Goal: Transaction & Acquisition: Purchase product/service

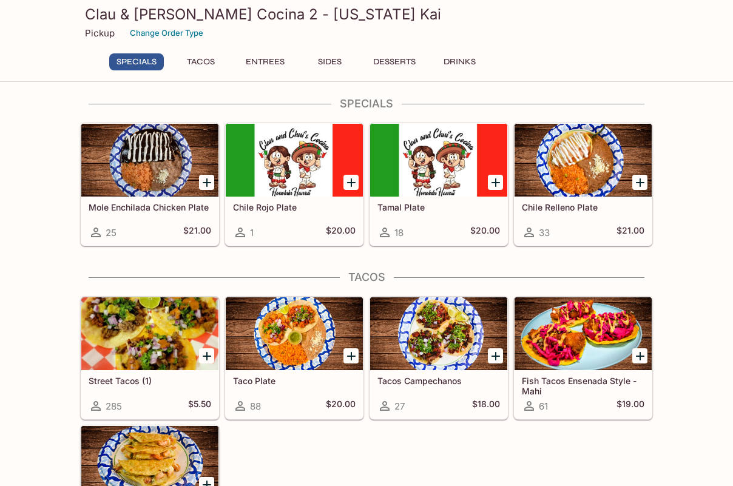
scroll to position [5, 0]
click at [637, 185] on icon "Add Chile Relleno Plate" at bounding box center [640, 182] width 15 height 15
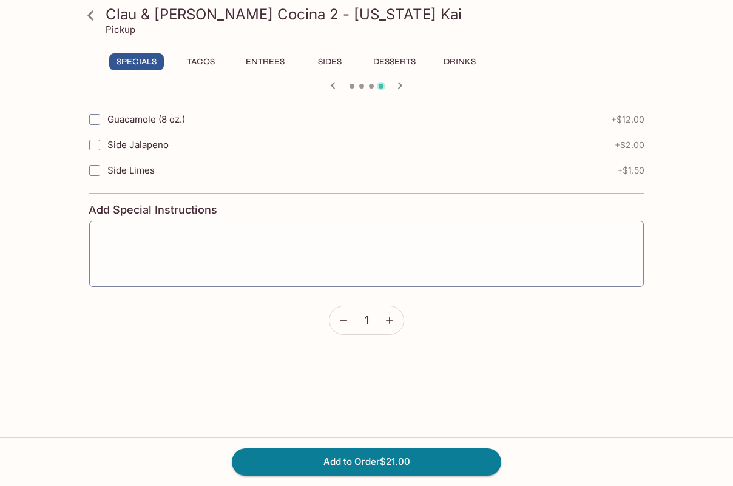
scroll to position [608, 0]
click at [390, 314] on icon "button" at bounding box center [390, 319] width 12 height 12
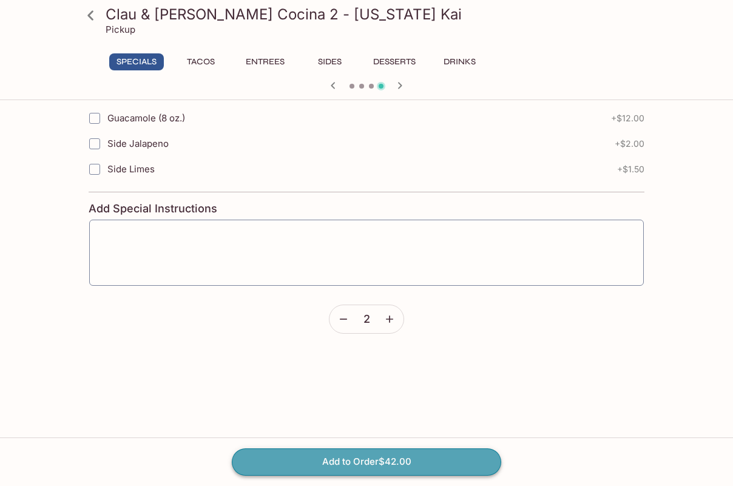
click at [390, 462] on button "Add to Order $42.00" at bounding box center [366, 462] width 269 height 27
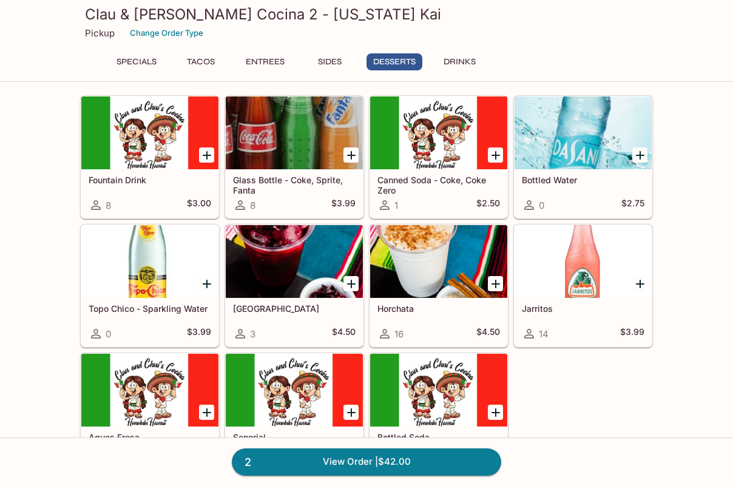
scroll to position [1466, 0]
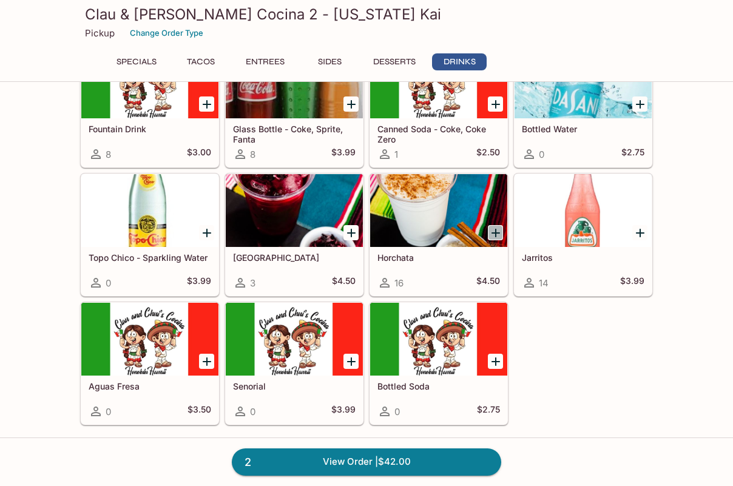
click at [493, 233] on icon "Add Horchata" at bounding box center [496, 233] width 15 height 15
click at [404, 458] on link "3 View Order | $46.50" at bounding box center [366, 462] width 269 height 27
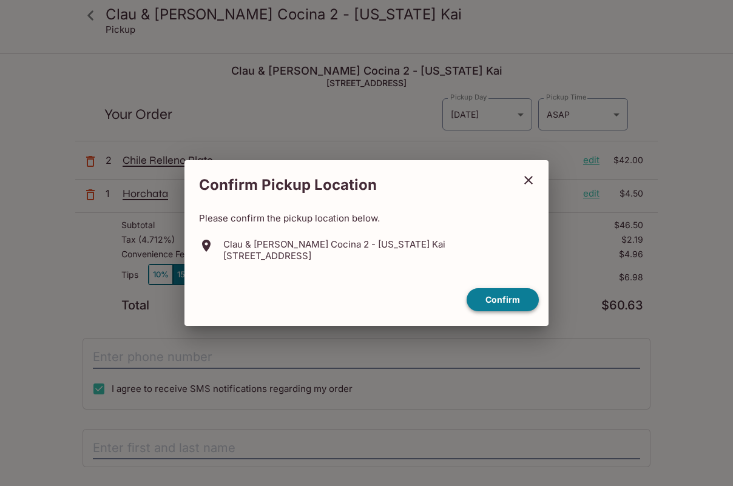
click at [497, 294] on button "Confirm" at bounding box center [503, 300] width 72 height 24
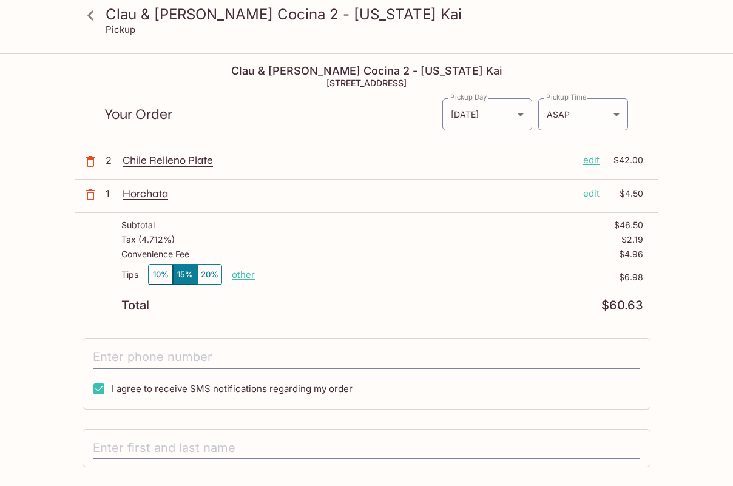
click at [246, 277] on p "other" at bounding box center [243, 275] width 23 height 12
drag, startPoint x: 311, startPoint y: 273, endPoint x: 337, endPoint y: 273, distance: 26.1
click at [337, 273] on div "6.98" at bounding box center [313, 275] width 49 height 20
type input "0.00"
click at [245, 274] on p "other" at bounding box center [243, 275] width 23 height 12
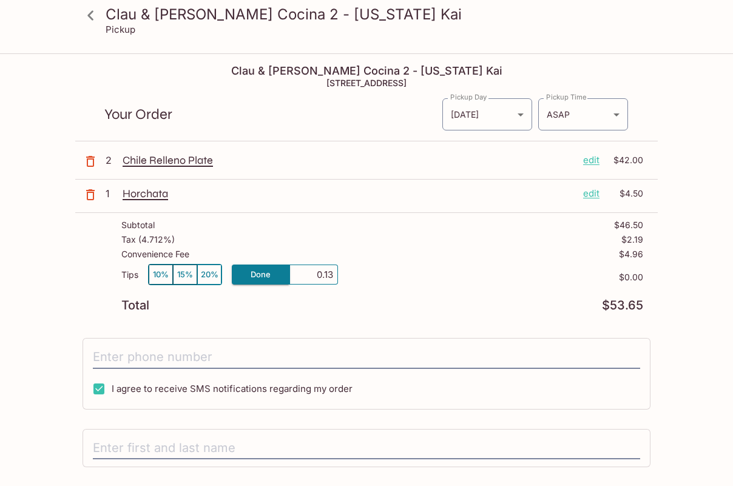
type input "1.35"
click at [396, 311] on div "Subtotal $46.50 Tax ( 4.712% ) $2.19 Convenience Fee $4.96 Tips 10% 15% 20% oth…" at bounding box center [366, 266] width 583 height 106
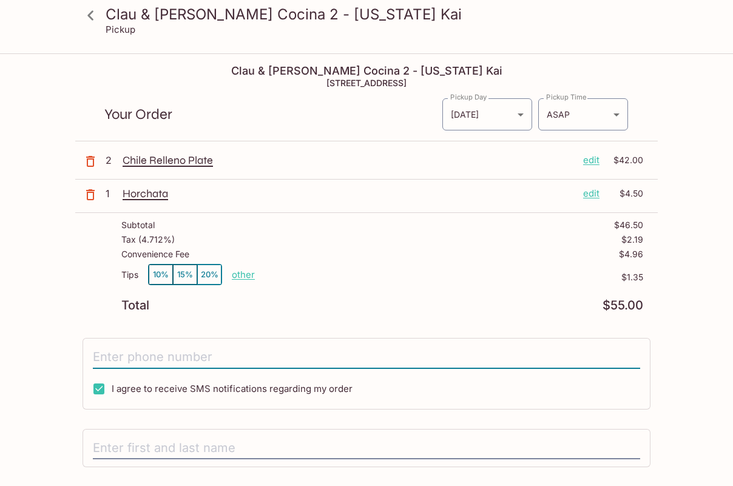
click at [297, 352] on input "tel" at bounding box center [366, 357] width 547 height 23
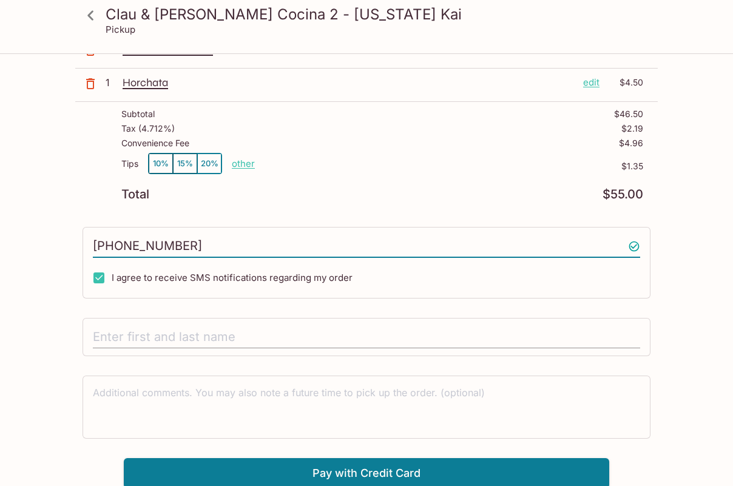
scroll to position [113, 0]
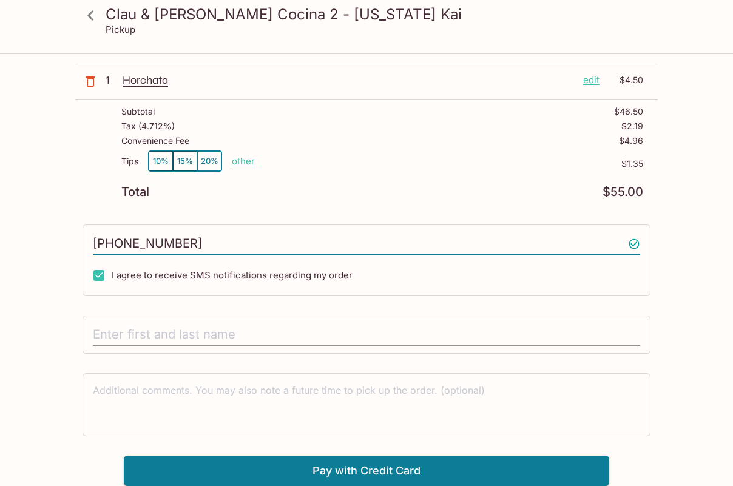
type input "(808) 779-2230"
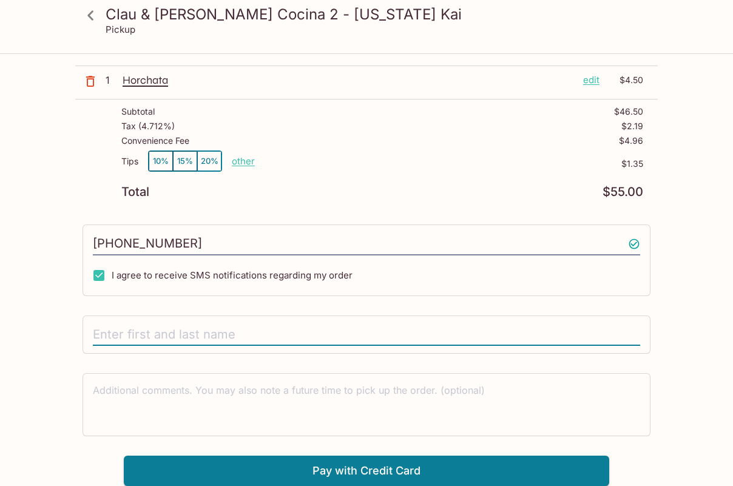
click at [263, 331] on input "text" at bounding box center [366, 334] width 547 height 23
type input "Ethel Nave"
click at [692, 416] on div "Clau & Chui's Cocina 2 - Hawaii Kai Pickup Clau & Chui's Cocina 2 - Hawaii Kai …" at bounding box center [366, 213] width 733 height 545
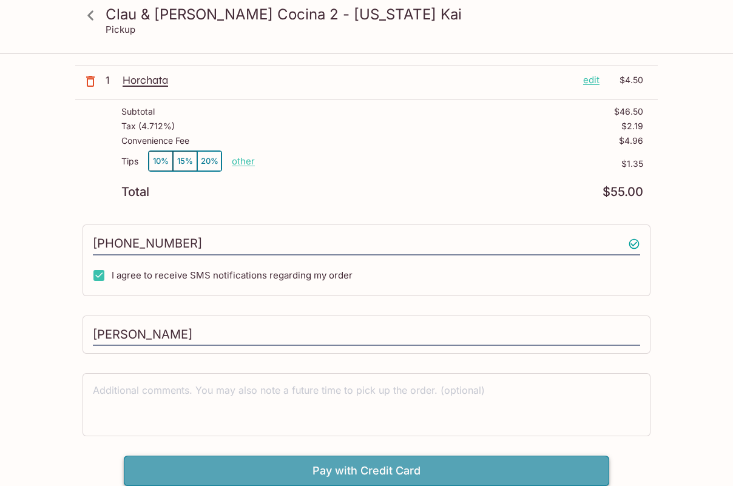
click at [486, 470] on button "Pay with Credit Card" at bounding box center [367, 471] width 486 height 30
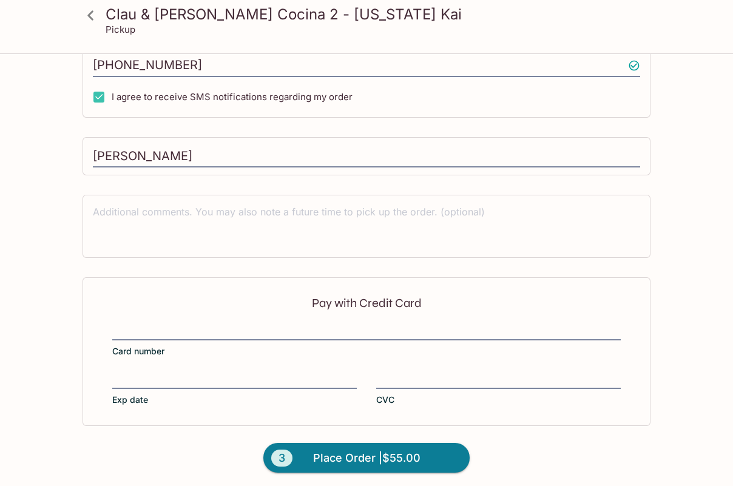
scroll to position [296, 0]
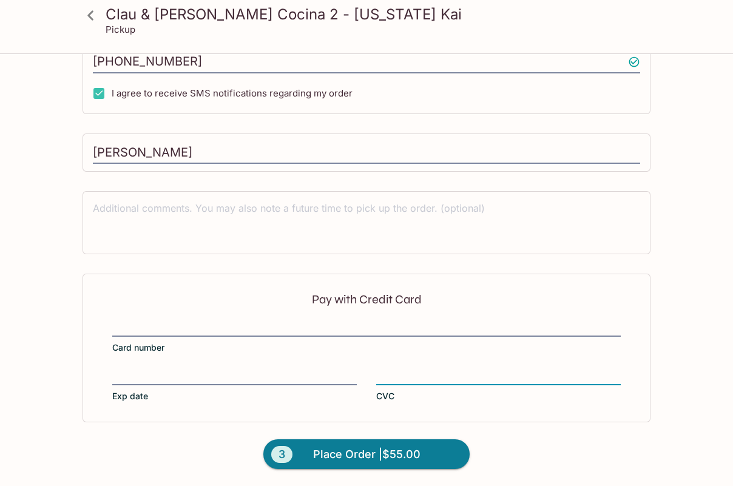
click at [674, 447] on div "Clau & Chui's Cocina 2 - Hawaii Kai Pickup Clau & Chui's Cocina 2 - Hawaii Kai …" at bounding box center [366, 122] width 733 height 727
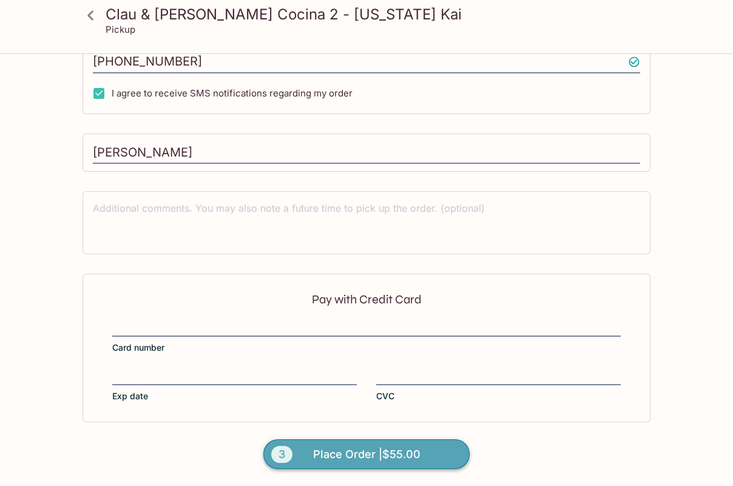
click at [390, 468] on button "3 Place Order | $55.00" at bounding box center [366, 454] width 206 height 30
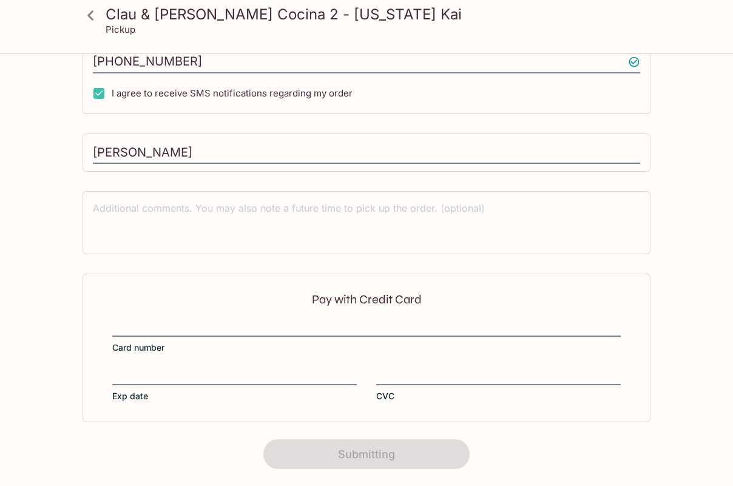
scroll to position [219, 0]
